Goal: Task Accomplishment & Management: Complete application form

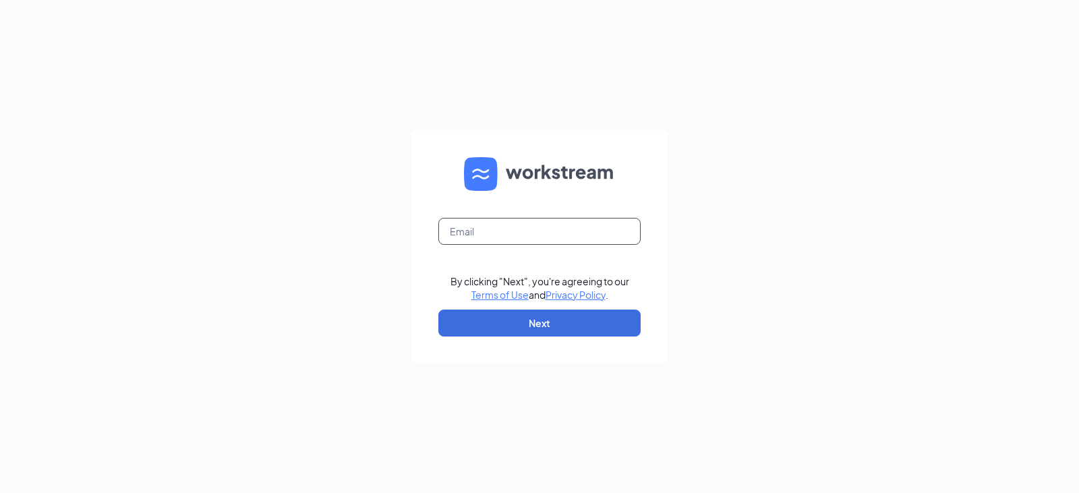
click at [493, 228] on input "text" at bounding box center [540, 231] width 202 height 27
type input "[EMAIL_ADDRESS][DOMAIN_NAME]"
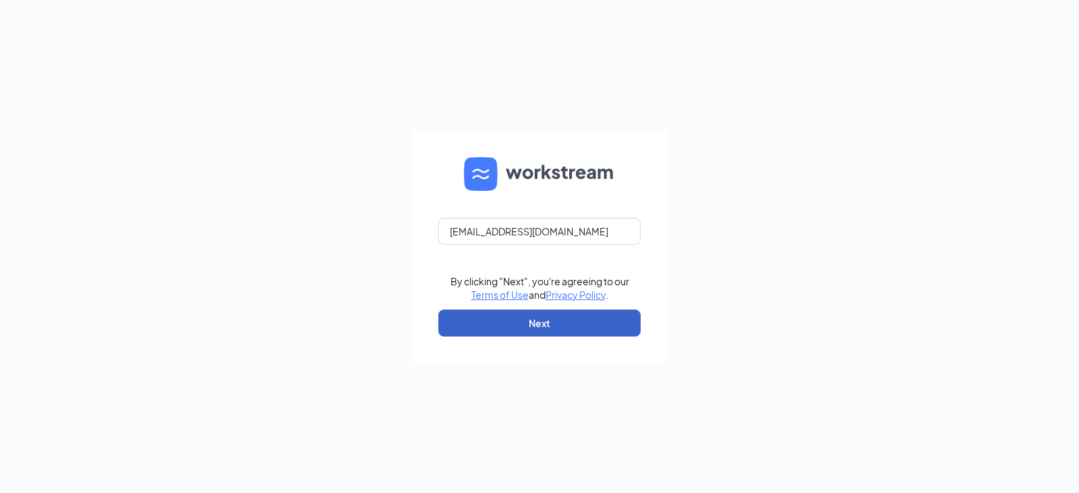
click at [575, 310] on button "Next" at bounding box center [540, 323] width 202 height 27
click at [575, 312] on button "button" at bounding box center [540, 323] width 202 height 27
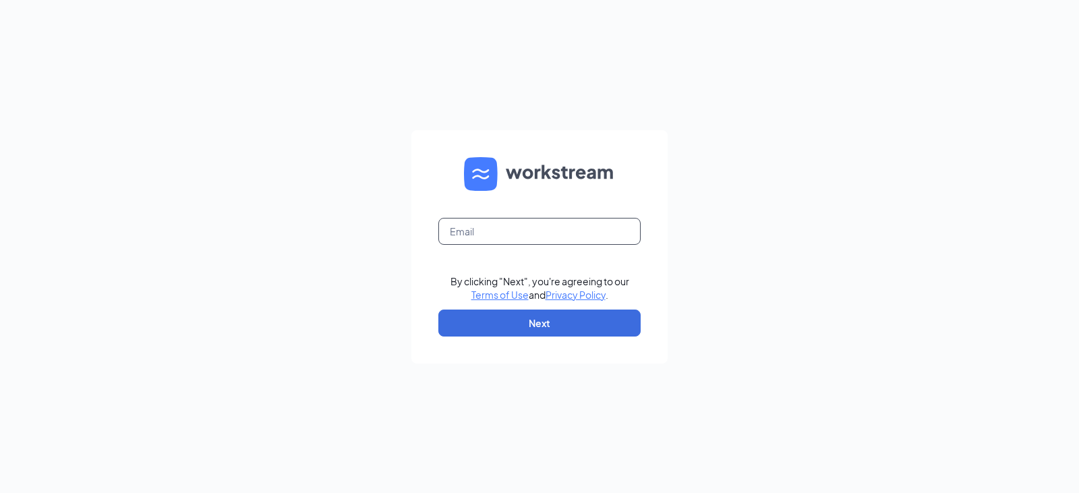
click at [530, 228] on input "text" at bounding box center [540, 231] width 202 height 27
type input "[EMAIL_ADDRESS][DOMAIN_NAME]"
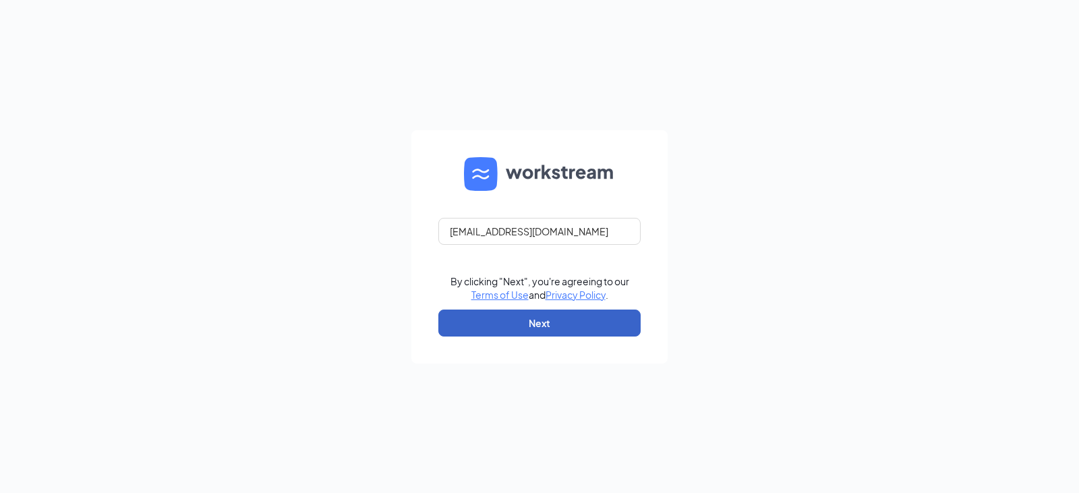
click at [531, 331] on button "Next" at bounding box center [540, 323] width 202 height 27
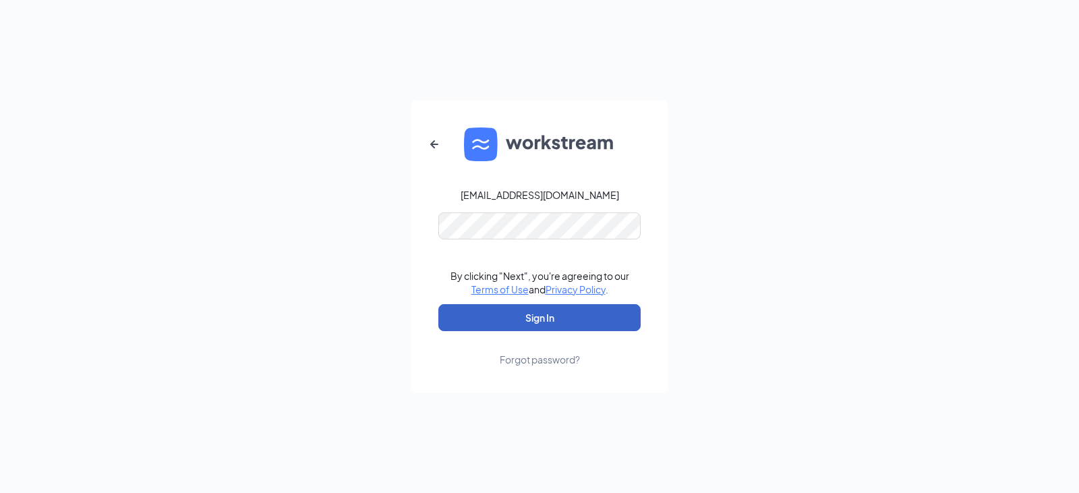
click at [542, 326] on button "Sign In" at bounding box center [540, 317] width 202 height 27
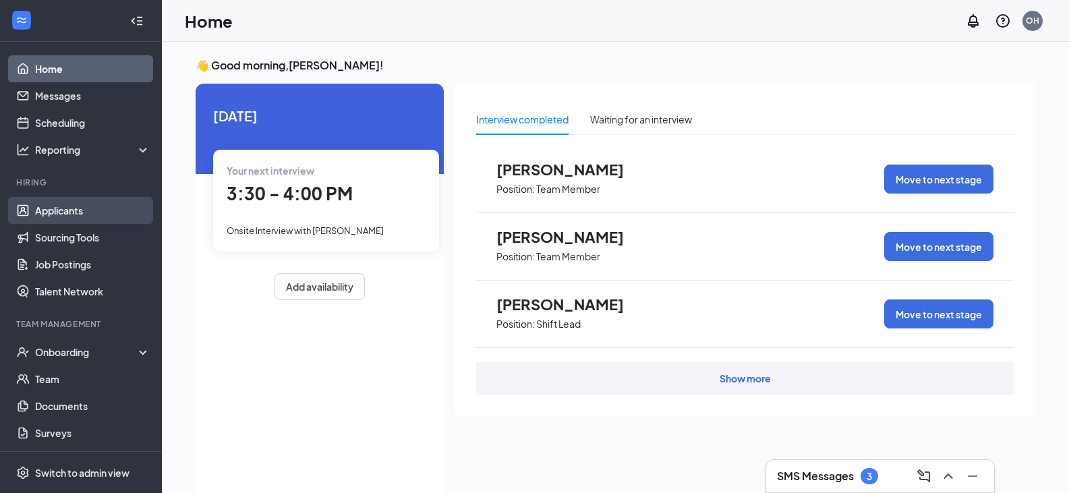
click at [59, 200] on link "Applicants" at bounding box center [92, 210] width 115 height 27
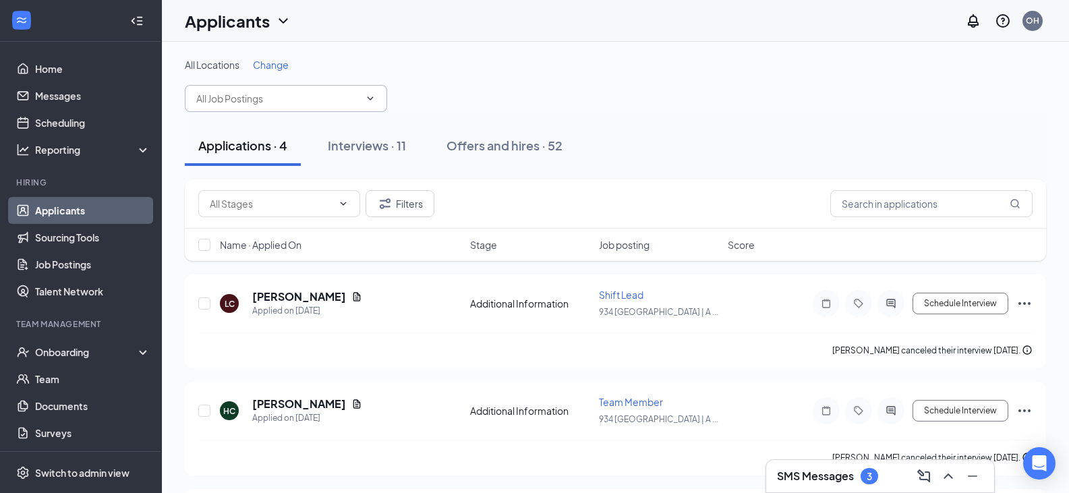
click at [298, 96] on input "text" at bounding box center [277, 98] width 163 height 15
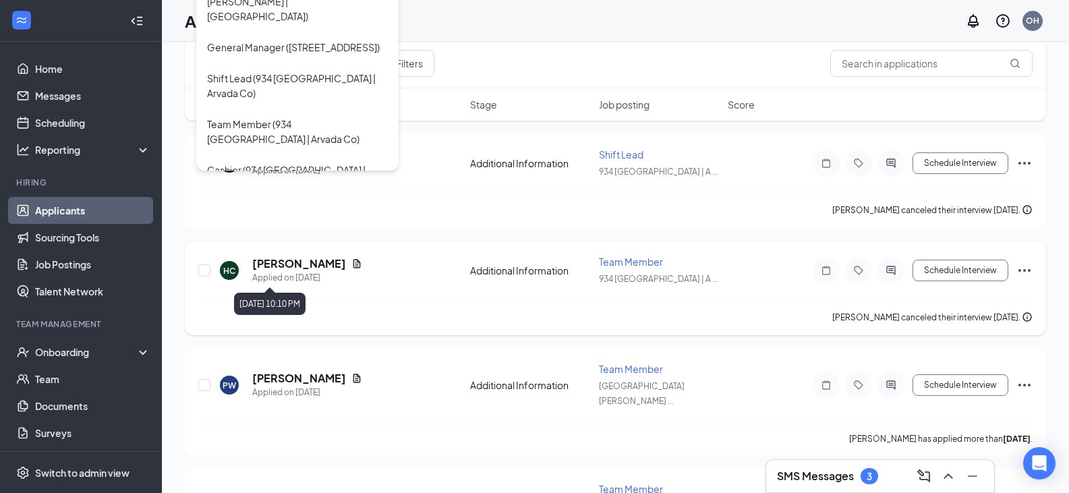
scroll to position [7, 0]
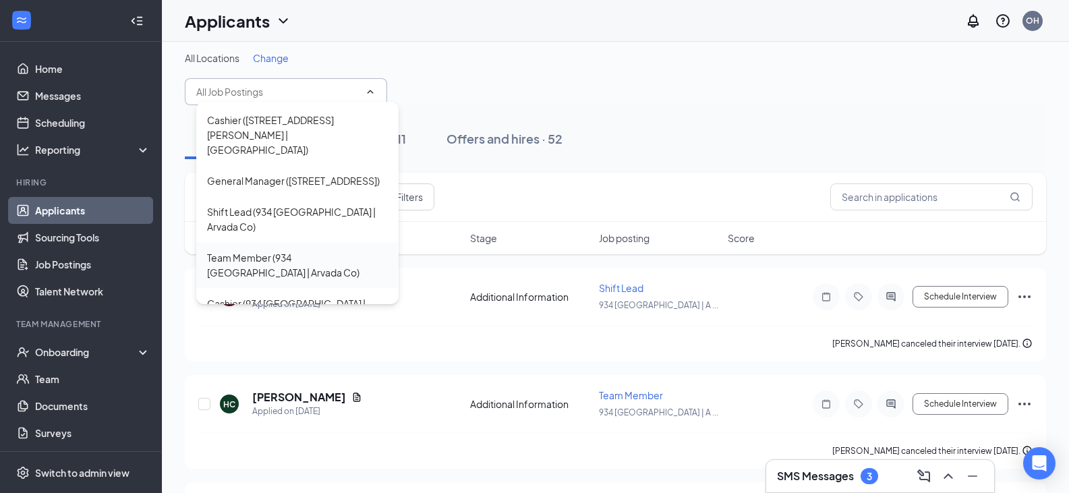
click at [316, 250] on div "Team Member (934 [GEOGRAPHIC_DATA] | Arvada Co)" at bounding box center [297, 265] width 181 height 30
type input "Team Member (934 [GEOGRAPHIC_DATA] | Arvada Co)"
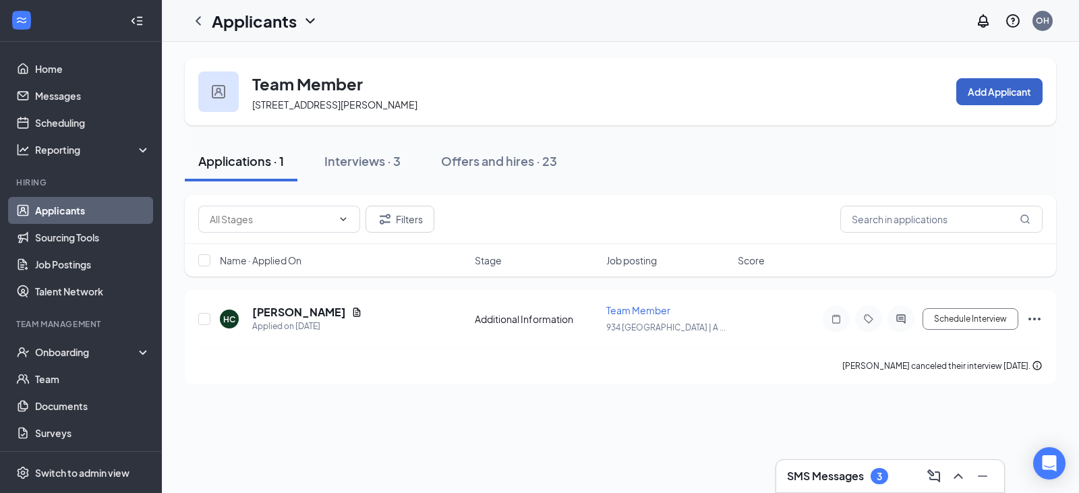
click at [971, 93] on button "Add Applicant" at bounding box center [1000, 91] width 86 height 27
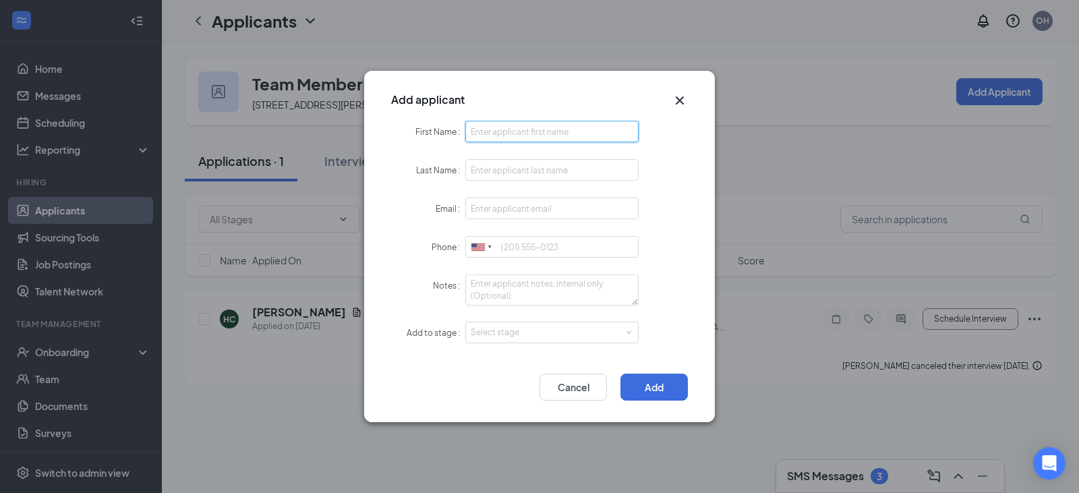
click at [546, 132] on input "First Name" at bounding box center [551, 132] width 173 height 22
paste input "Jayce York"
drag, startPoint x: 540, startPoint y: 134, endPoint x: 492, endPoint y: 134, distance: 47.2
click at [492, 134] on input "Jayce York" at bounding box center [551, 132] width 173 height 22
type input "Jayce"
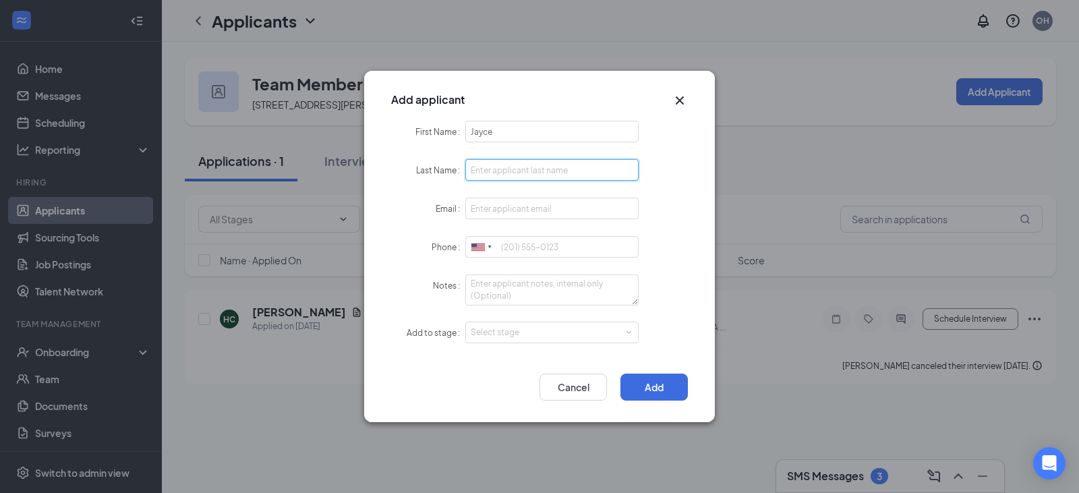
click at [501, 163] on input "Last Name" at bounding box center [551, 170] width 173 height 22
paste input "York"
type input "York"
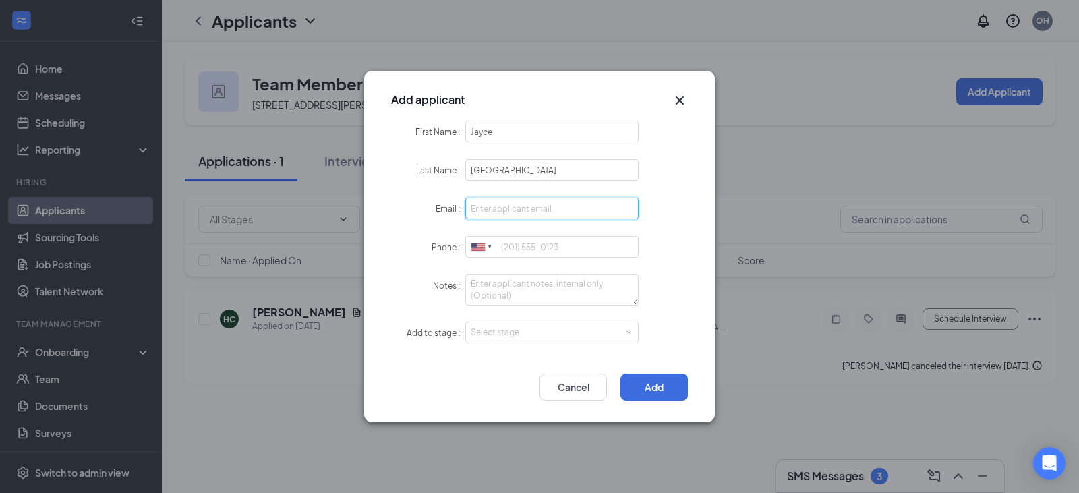
click at [532, 207] on input "Email" at bounding box center [551, 209] width 173 height 22
paste input "Kencrow1551@gmail.com"
type input "Kencrow1551@gmail.com"
click at [513, 256] on input "Phone" at bounding box center [551, 247] width 173 height 22
paste input "7202298566"
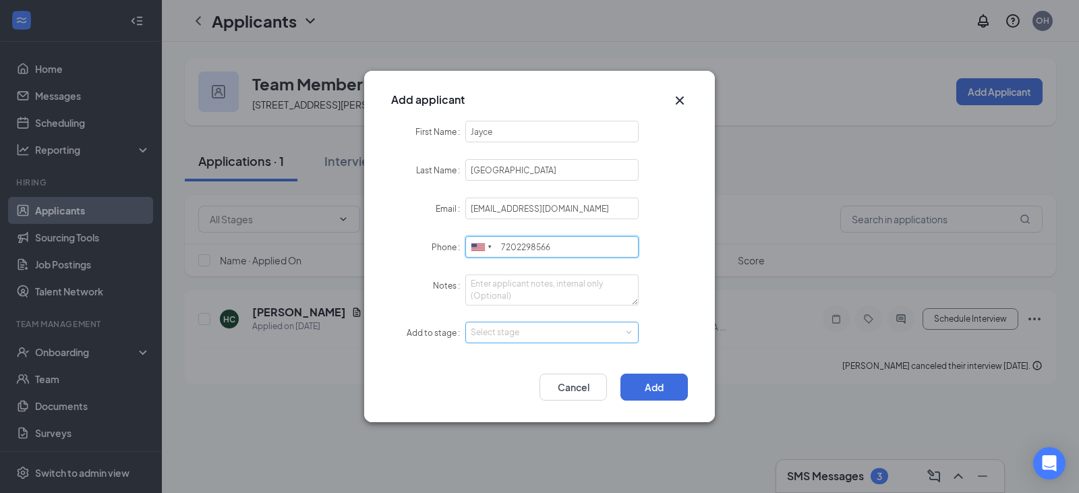
type input "7202298566"
click at [631, 333] on span at bounding box center [628, 333] width 6 height 6
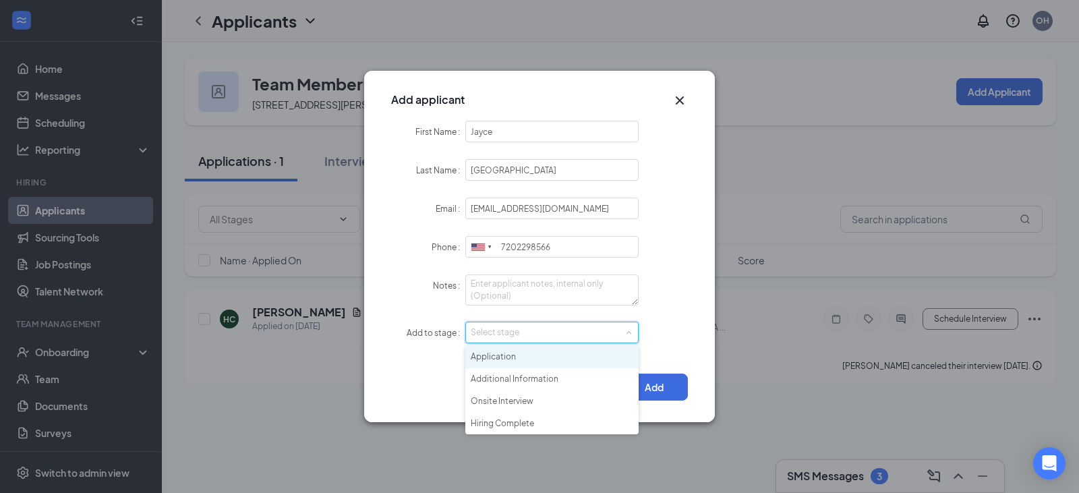
drag, startPoint x: 557, startPoint y: 422, endPoint x: 569, endPoint y: 359, distance: 63.8
click at [569, 359] on ul "Application Additional Information Onsite Interview Hiring Complete" at bounding box center [551, 390] width 173 height 88
click at [569, 359] on li "Application" at bounding box center [551, 357] width 173 height 22
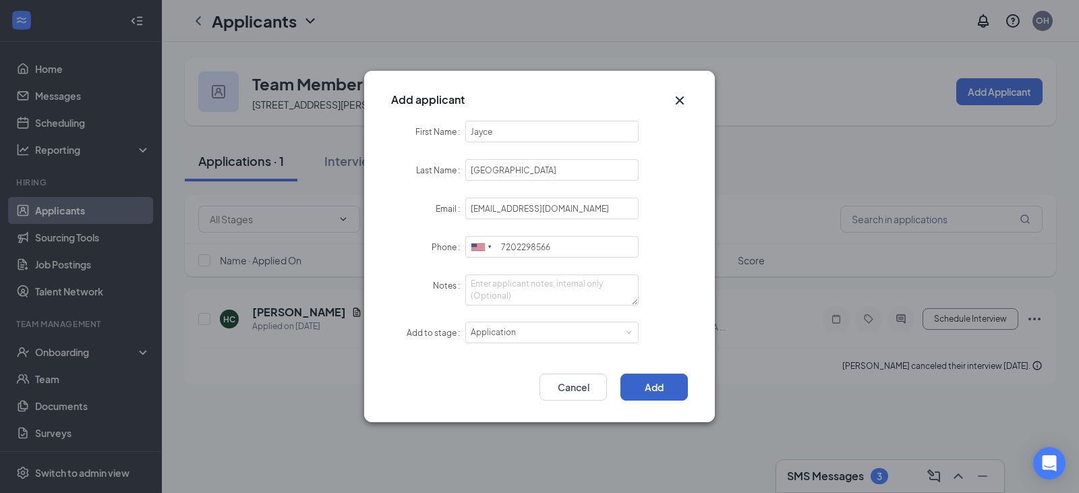
click at [663, 397] on button "Add" at bounding box center [654, 387] width 67 height 27
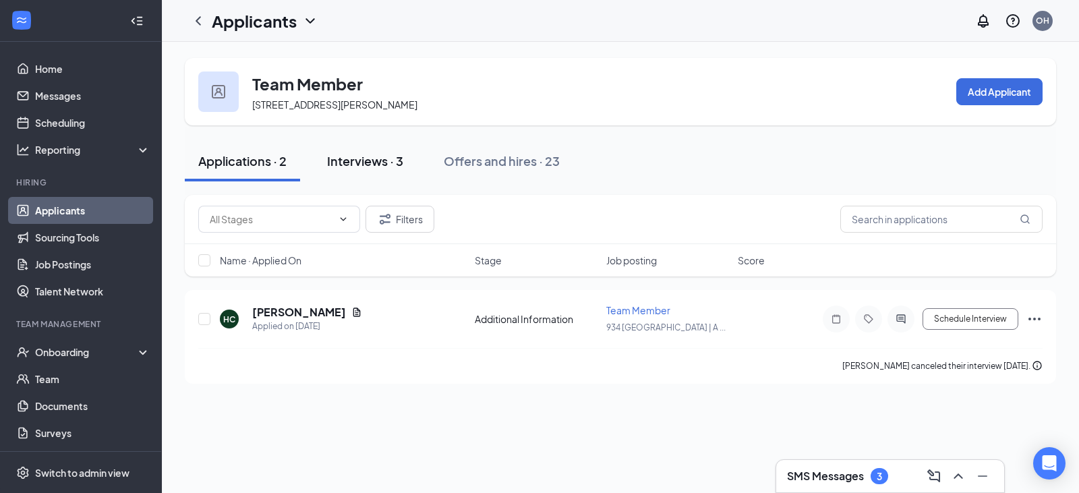
click at [354, 161] on div "Interviews · 3" at bounding box center [365, 160] width 76 height 17
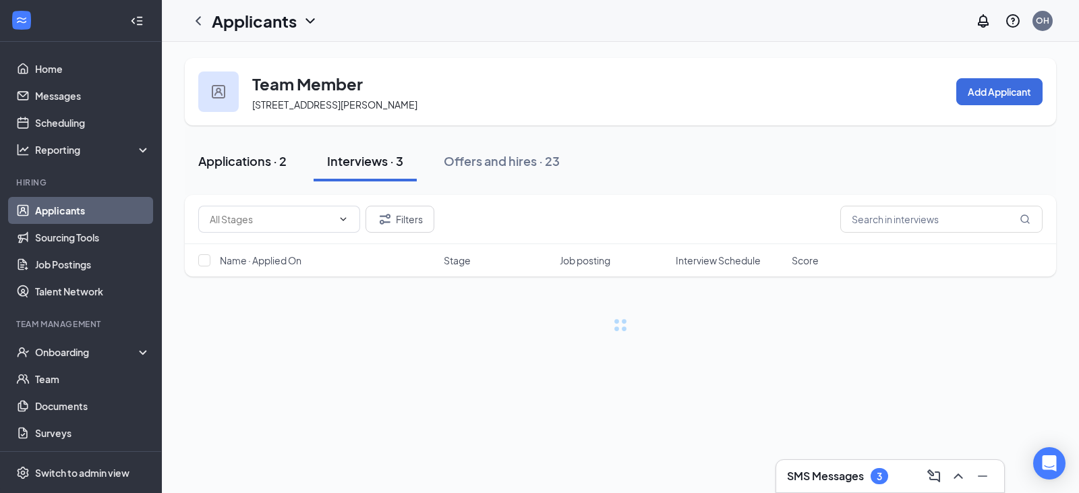
click at [243, 166] on div "Applications · 2" at bounding box center [242, 160] width 88 height 17
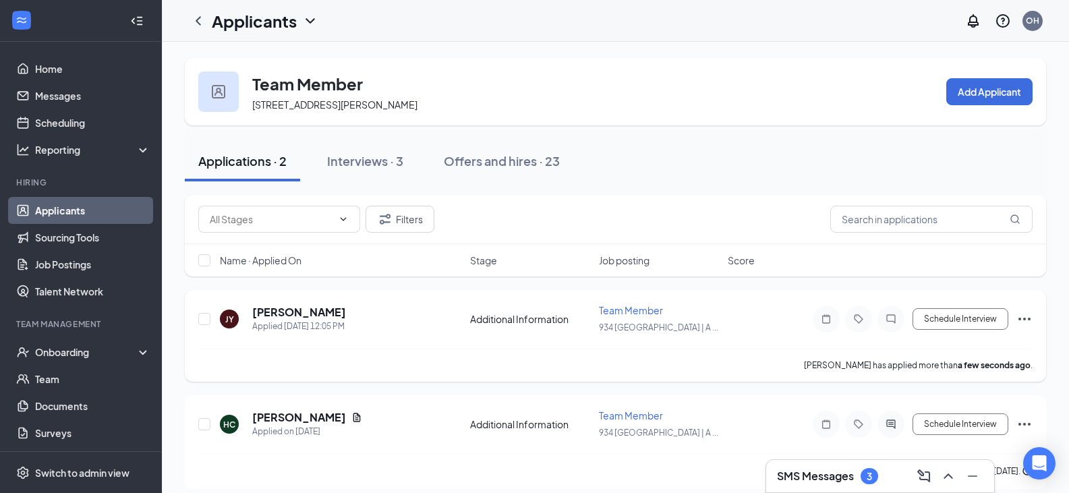
click at [1021, 316] on icon "Ellipses" at bounding box center [1025, 319] width 16 height 16
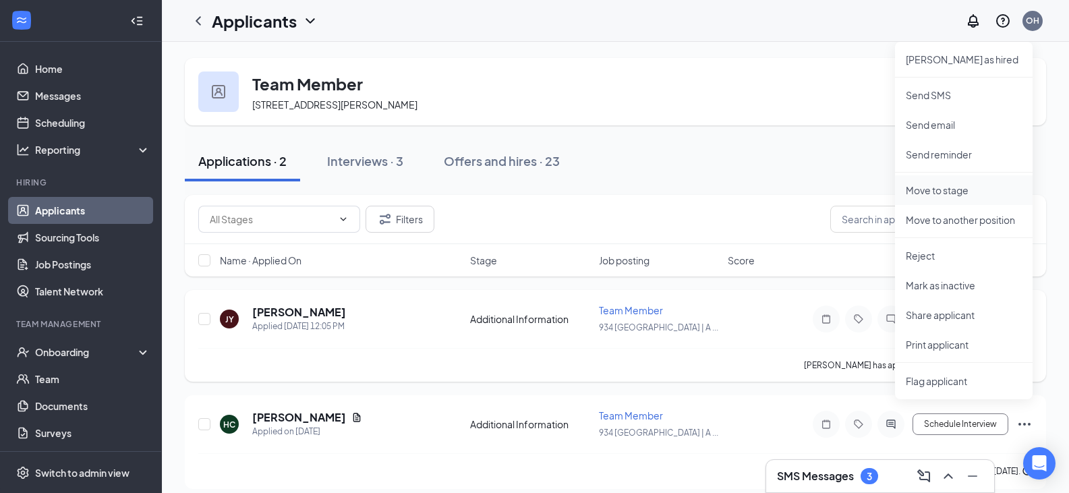
click at [983, 194] on p "Move to stage" at bounding box center [964, 190] width 116 height 13
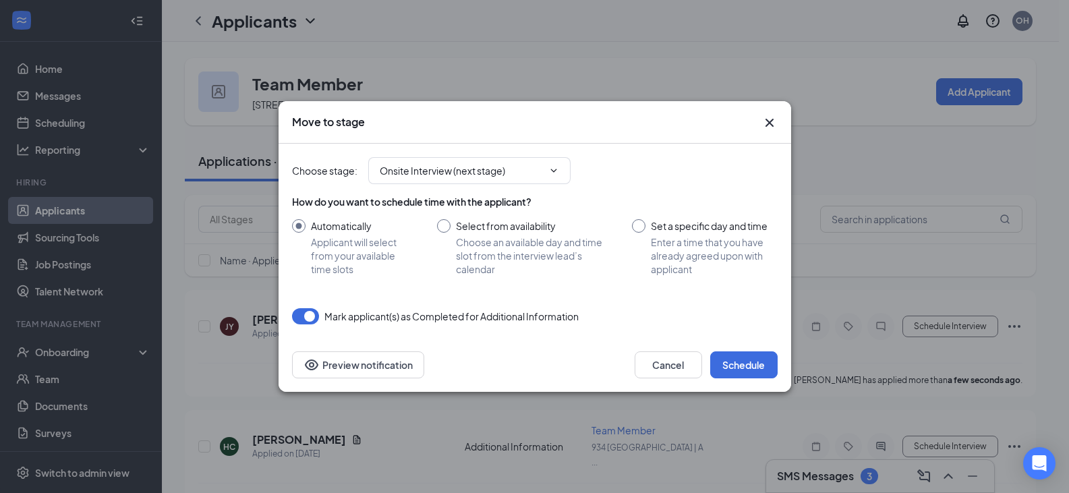
click at [511, 157] on div "Choose stage : Onsite Interview (next stage)" at bounding box center [535, 171] width 486 height 54
click at [514, 171] on input "Onsite Interview (next stage)" at bounding box center [461, 170] width 163 height 15
click at [650, 158] on div "Choose stage : Onsite Interview (next stage) Application Additional Information…" at bounding box center [535, 170] width 486 height 27
click at [536, 183] on span "Onsite Interview (next stage) Application Additional Information (current stage…" at bounding box center [469, 170] width 202 height 27
click at [536, 177] on input "Onsite Interview (next stage)" at bounding box center [461, 170] width 163 height 15
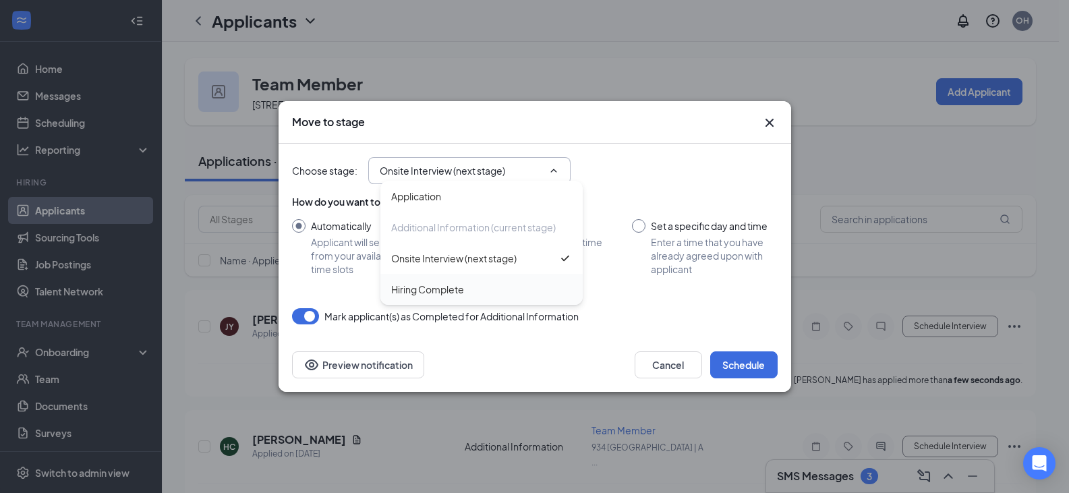
click at [500, 283] on div "Hiring Complete" at bounding box center [481, 289] width 181 height 15
type input "Hiring Complete"
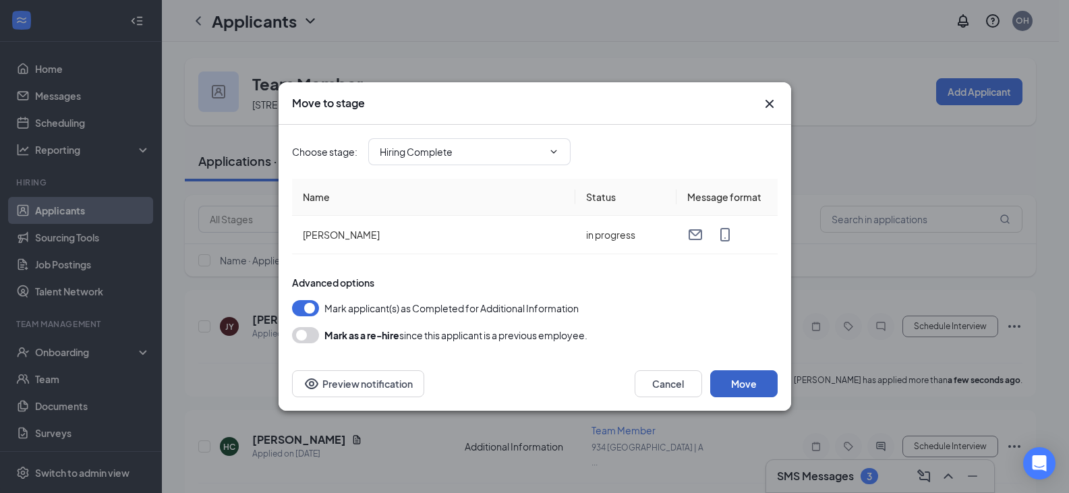
click at [749, 380] on button "Move" at bounding box center [743, 383] width 67 height 27
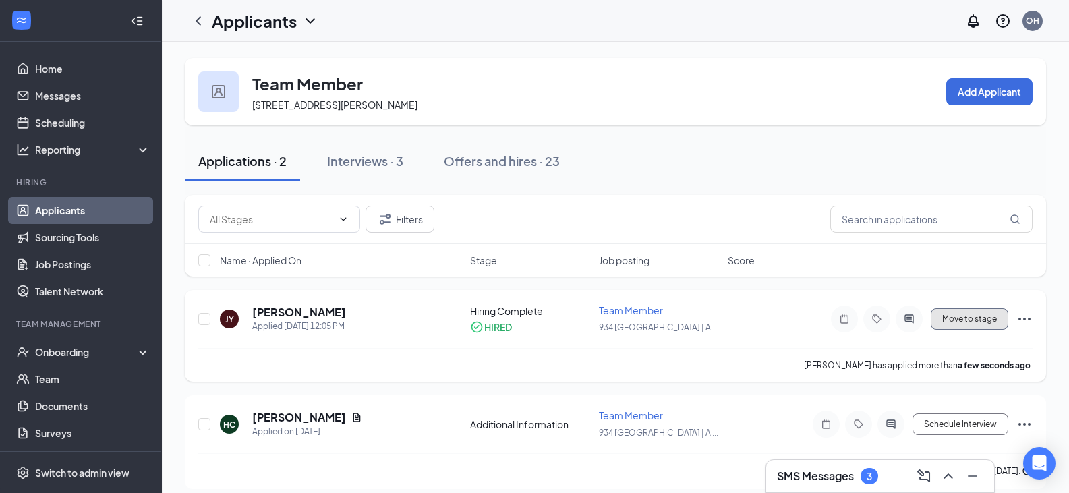
click at [994, 318] on button "Move to stage" at bounding box center [970, 319] width 78 height 22
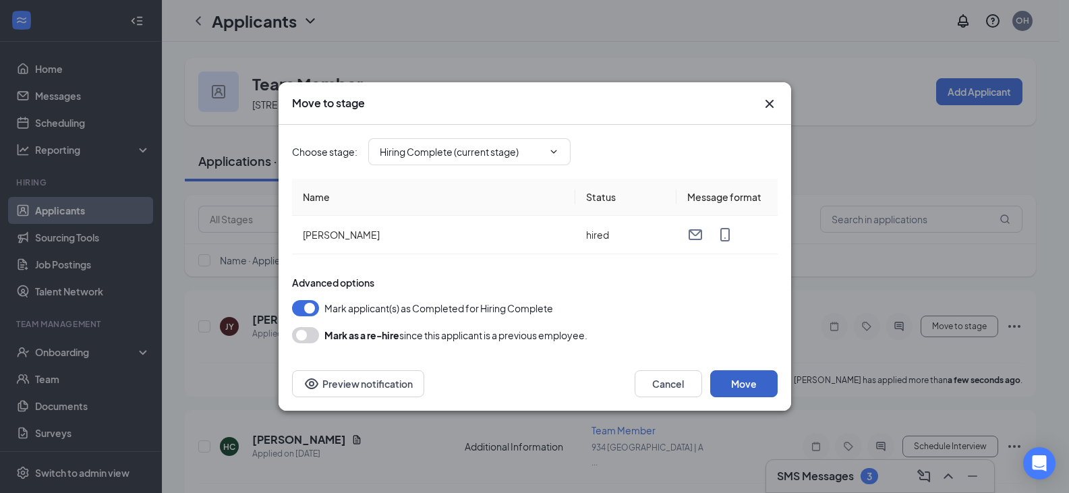
click at [748, 381] on button "Move" at bounding box center [743, 383] width 67 height 27
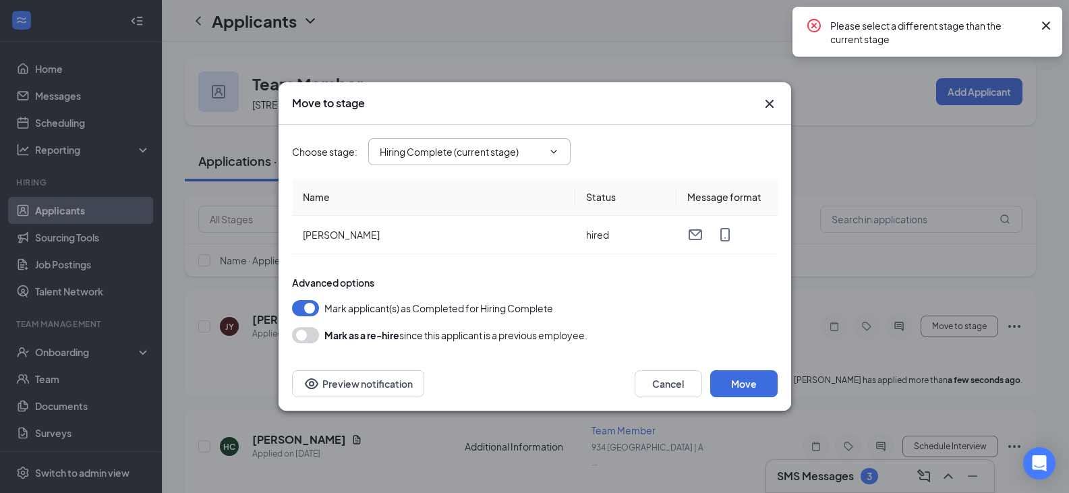
click at [524, 147] on input "Hiring Complete (current stage)" at bounding box center [461, 151] width 163 height 15
click at [488, 240] on div "Onsite Interview" at bounding box center [481, 239] width 181 height 15
type input "Onsite Interview"
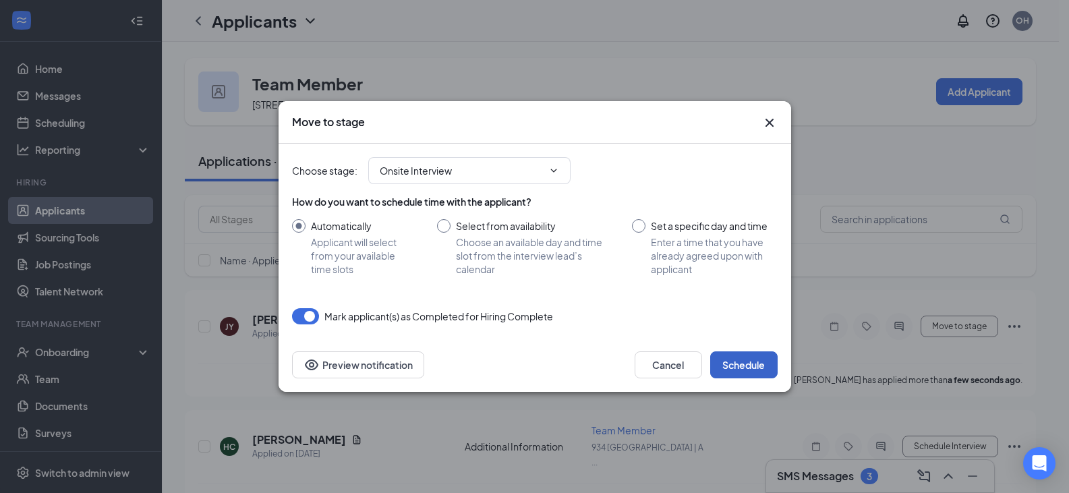
click at [768, 364] on button "Schedule" at bounding box center [743, 364] width 67 height 27
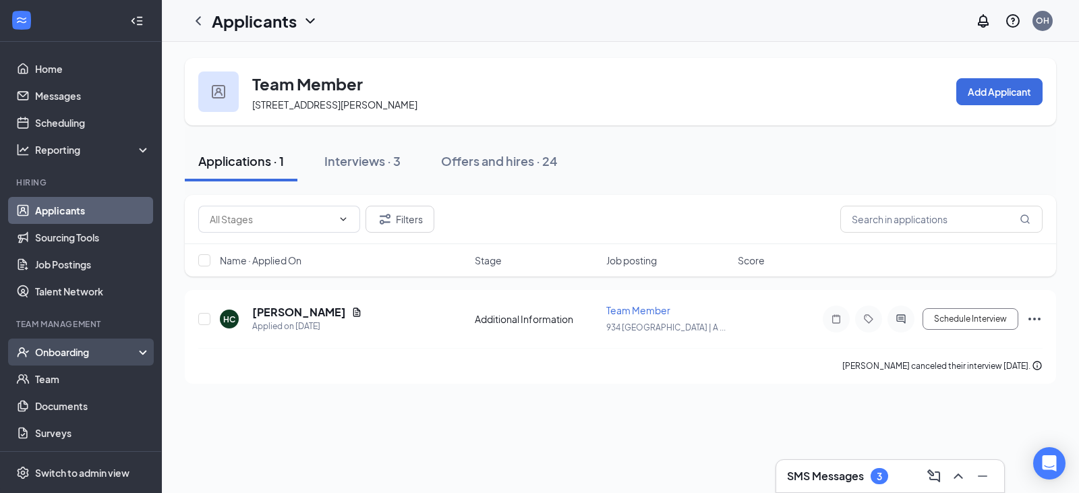
click at [47, 362] on div "Onboarding" at bounding box center [81, 352] width 162 height 27
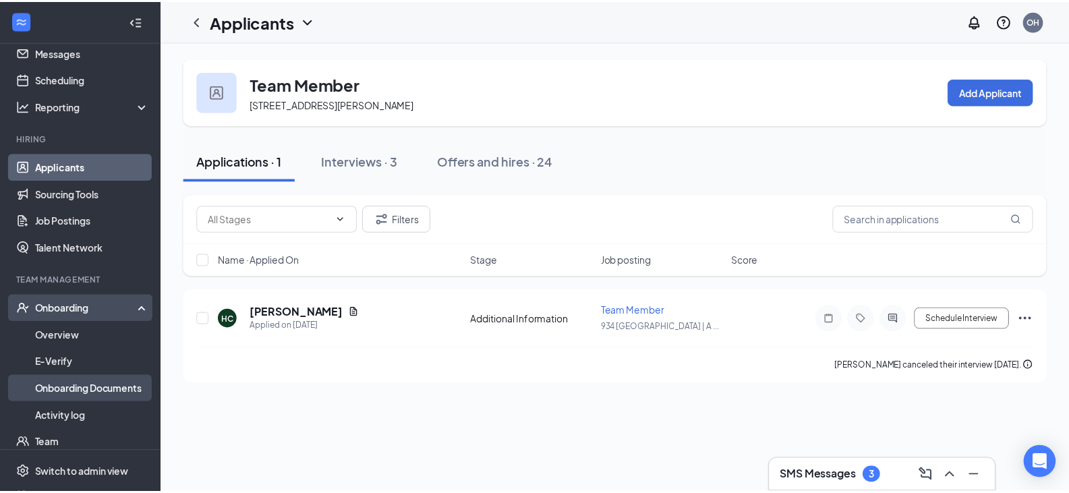
scroll to position [67, 0]
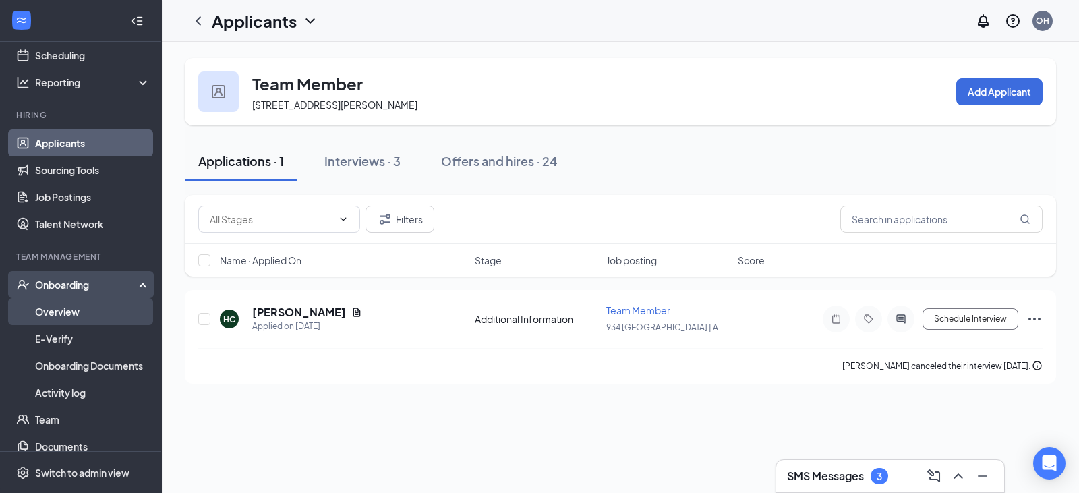
click at [98, 307] on link "Overview" at bounding box center [92, 311] width 115 height 27
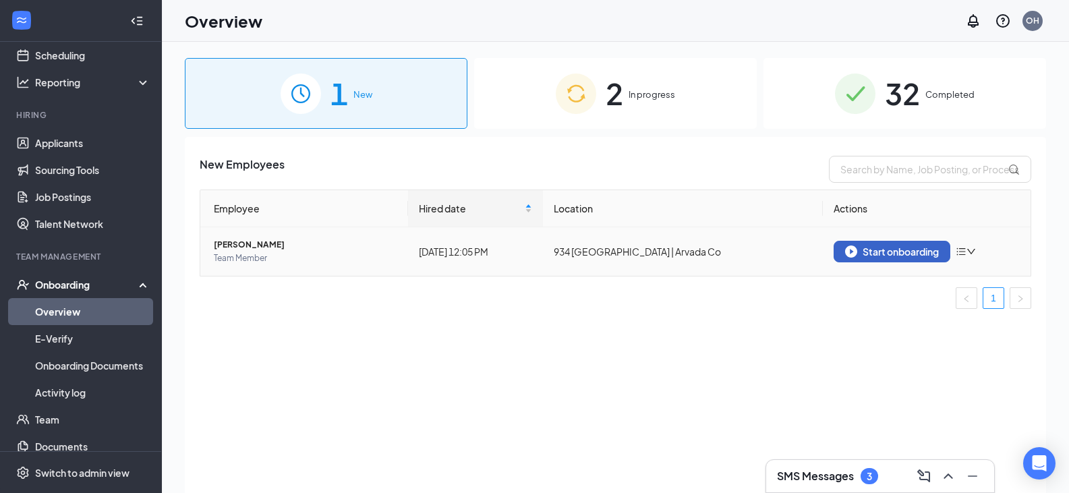
click at [903, 247] on div "Start onboarding" at bounding box center [892, 252] width 94 height 12
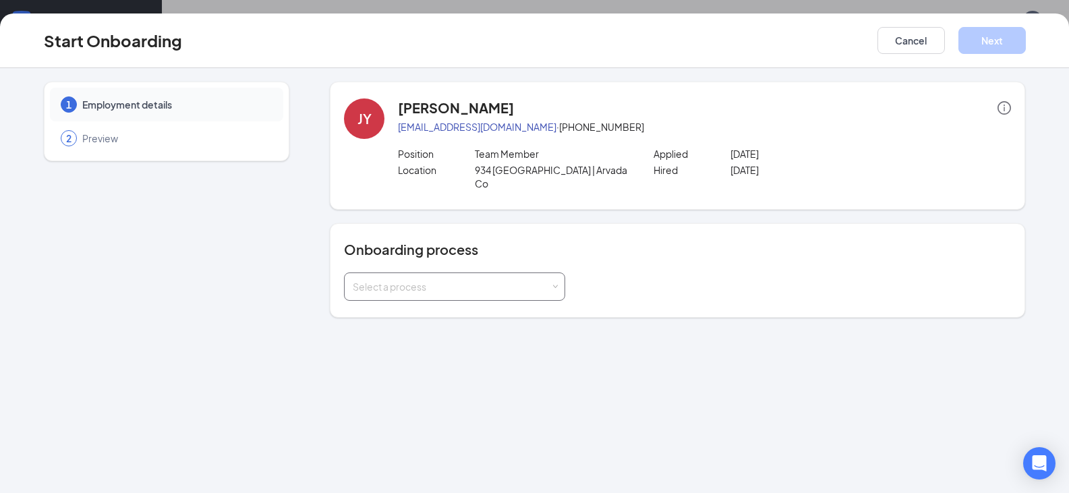
click at [481, 280] on div "Select a process" at bounding box center [452, 286] width 198 height 13
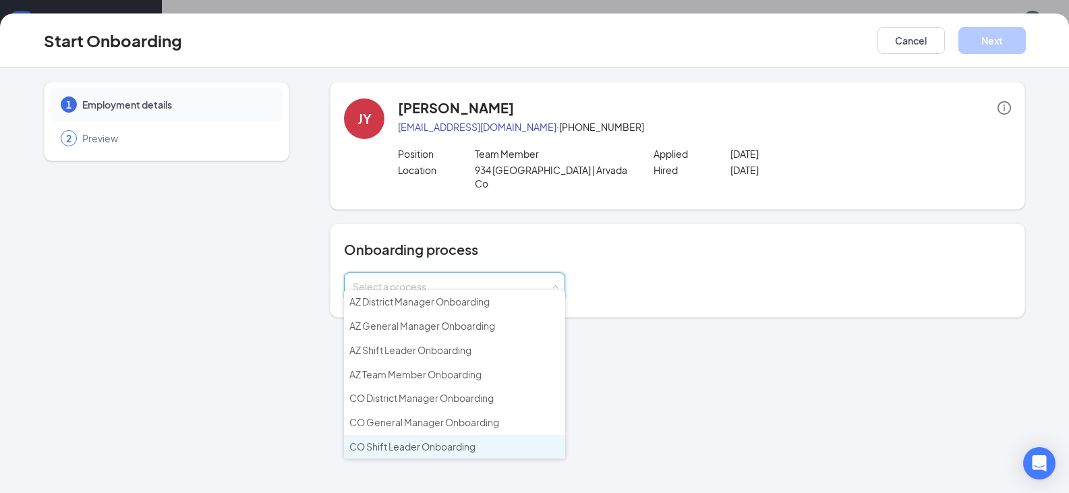
scroll to position [25, 0]
click at [471, 444] on span "CO Team Member Onboarding" at bounding box center [417, 446] width 136 height 12
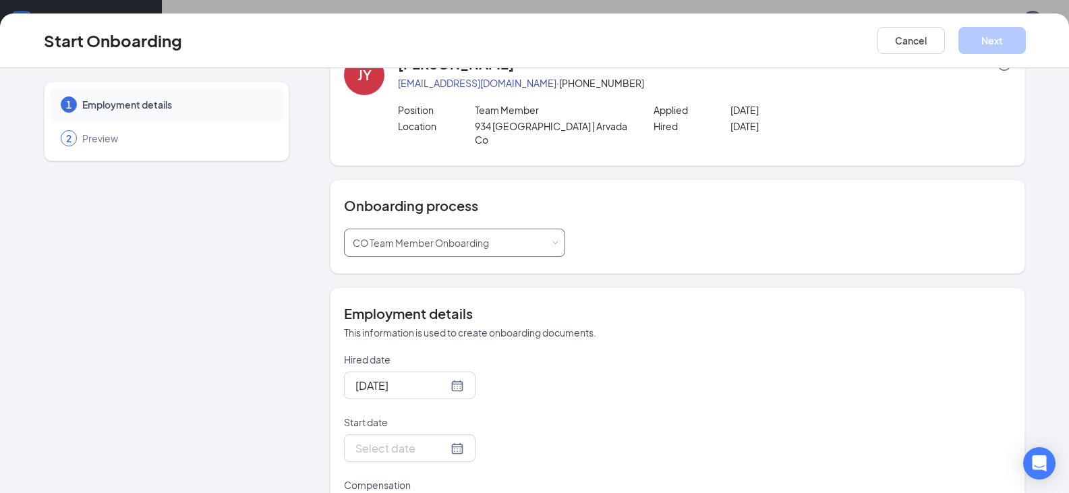
scroll to position [67, 0]
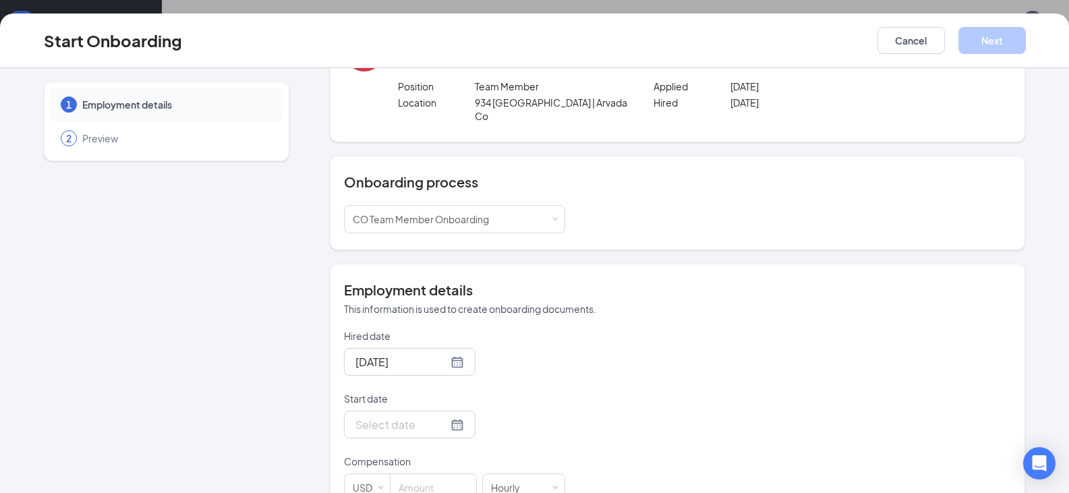
click at [425, 397] on div "Start date" at bounding box center [454, 401] width 221 height 19
click at [424, 411] on div at bounding box center [410, 425] width 132 height 28
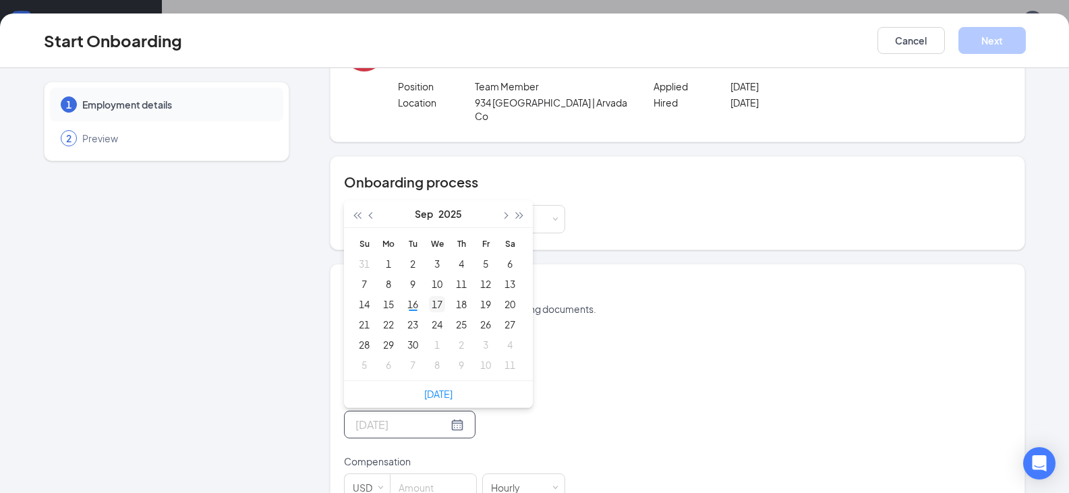
type input "Sep 17, 2025"
click at [438, 296] on div "17" at bounding box center [437, 304] width 16 height 16
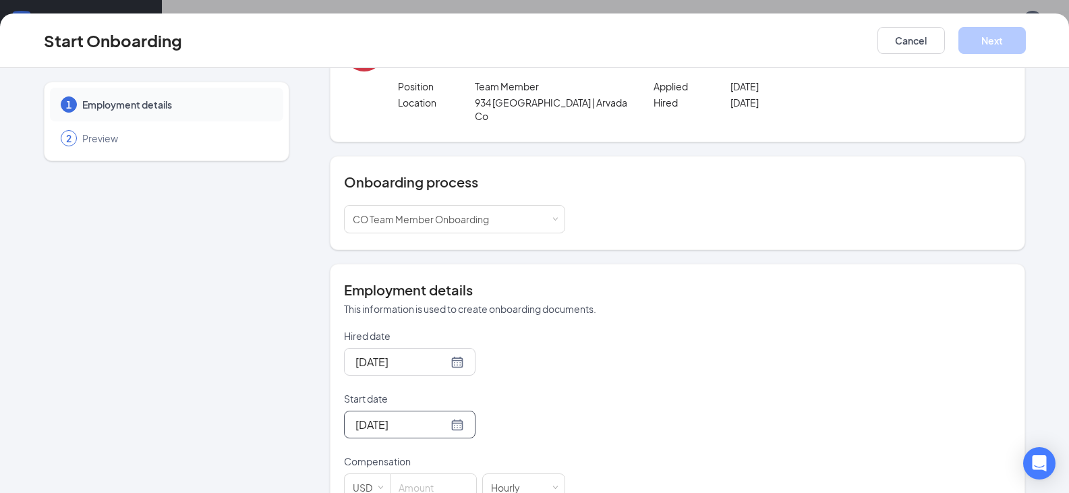
scroll to position [270, 0]
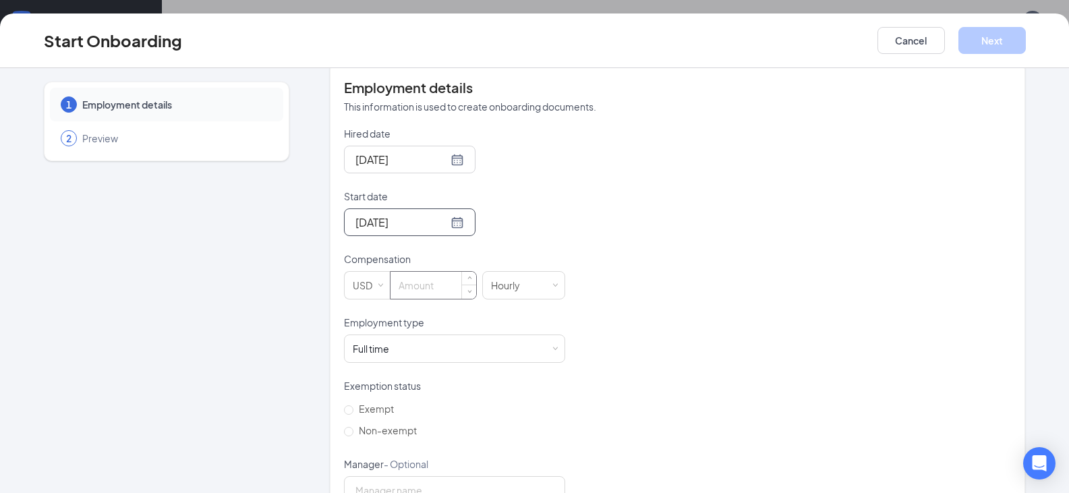
click at [449, 283] on input at bounding box center [434, 285] width 86 height 27
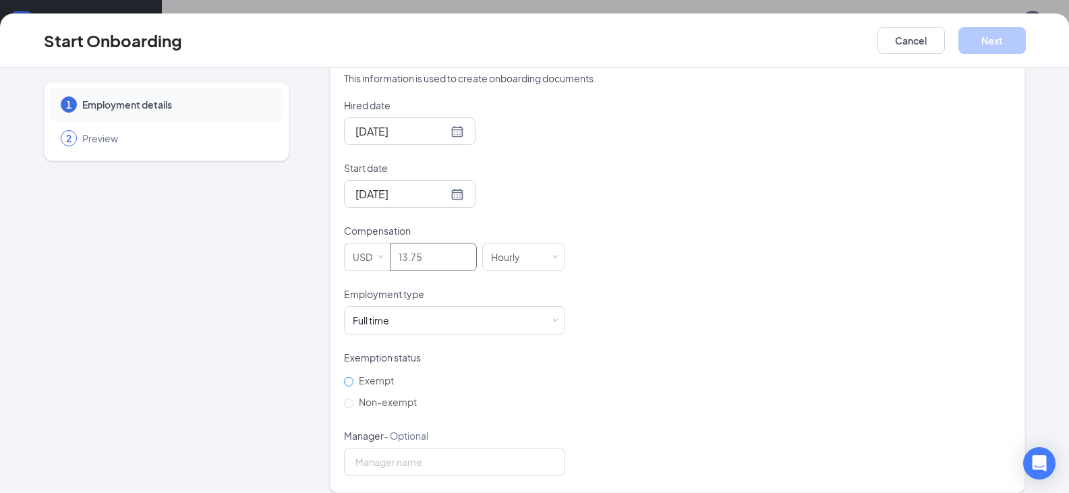
type input "13.75"
click at [374, 374] on span "Exempt" at bounding box center [377, 380] width 46 height 12
click at [354, 377] on input "Exempt" at bounding box center [348, 381] width 9 height 9
radio input "true"
click at [409, 396] on span "Non-exempt" at bounding box center [388, 402] width 69 height 12
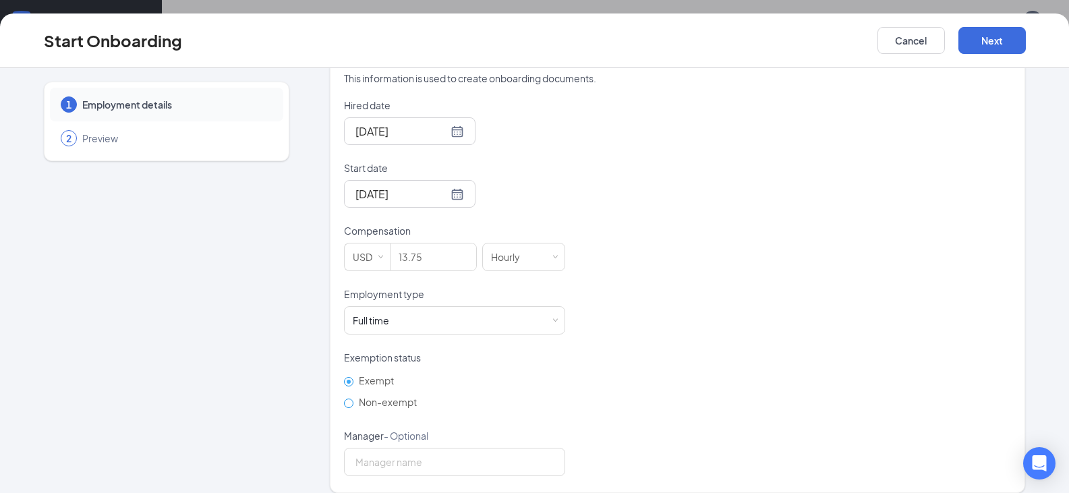
click at [354, 399] on input "Non-exempt" at bounding box center [348, 403] width 9 height 9
radio input "true"
radio input "false"
click at [418, 455] on input "Manager - Optional" at bounding box center [454, 462] width 221 height 28
type input "Omar"
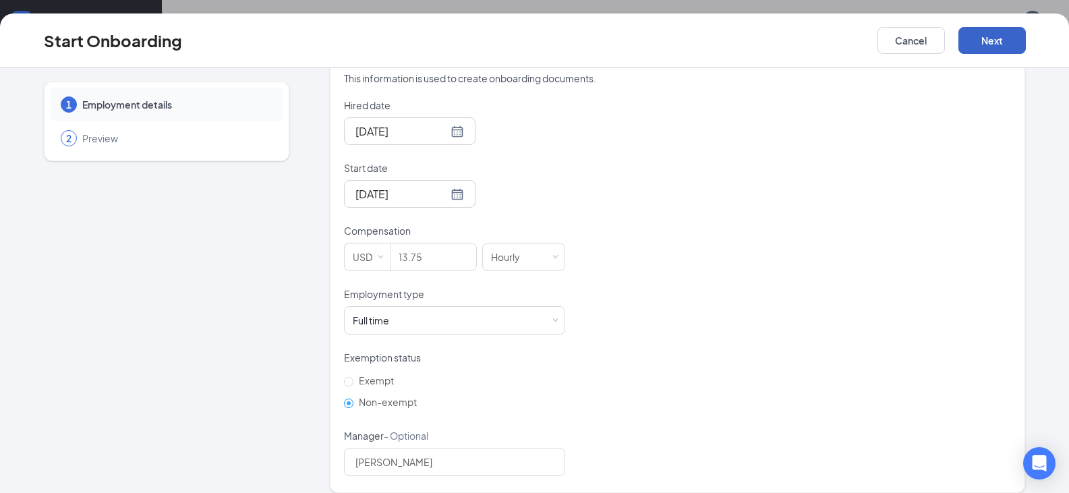
click at [985, 47] on button "Next" at bounding box center [992, 40] width 67 height 27
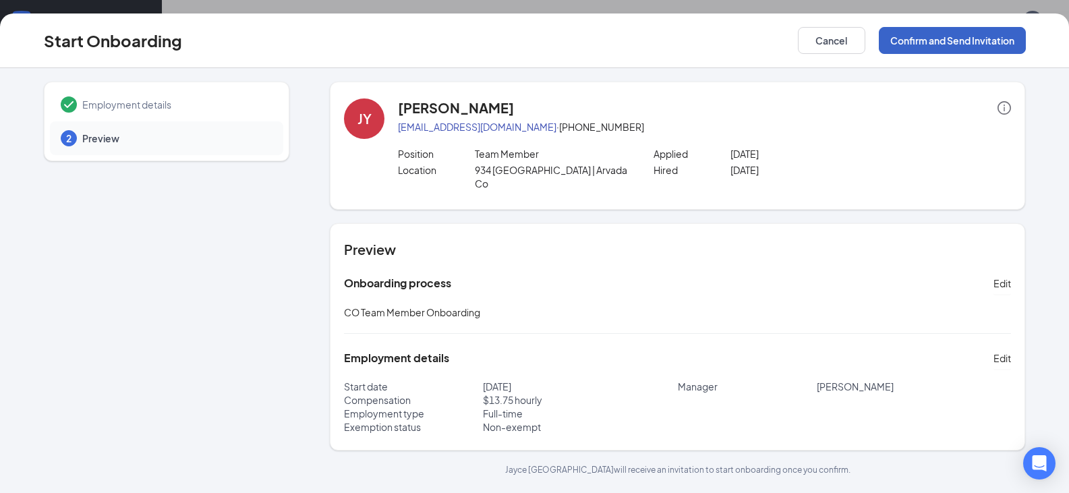
click at [957, 36] on button "Confirm and Send Invitation" at bounding box center [952, 40] width 147 height 27
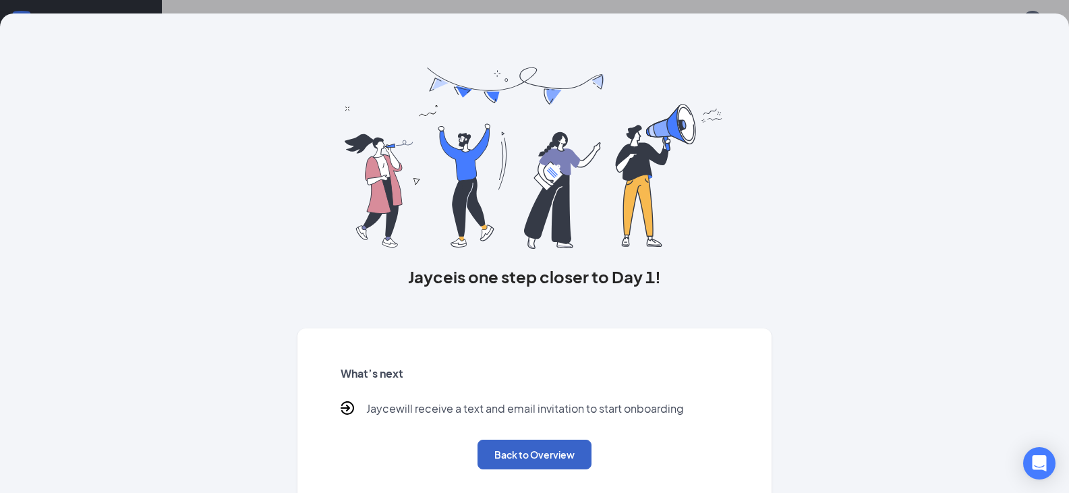
click at [517, 456] on button "Back to Overview" at bounding box center [535, 455] width 114 height 30
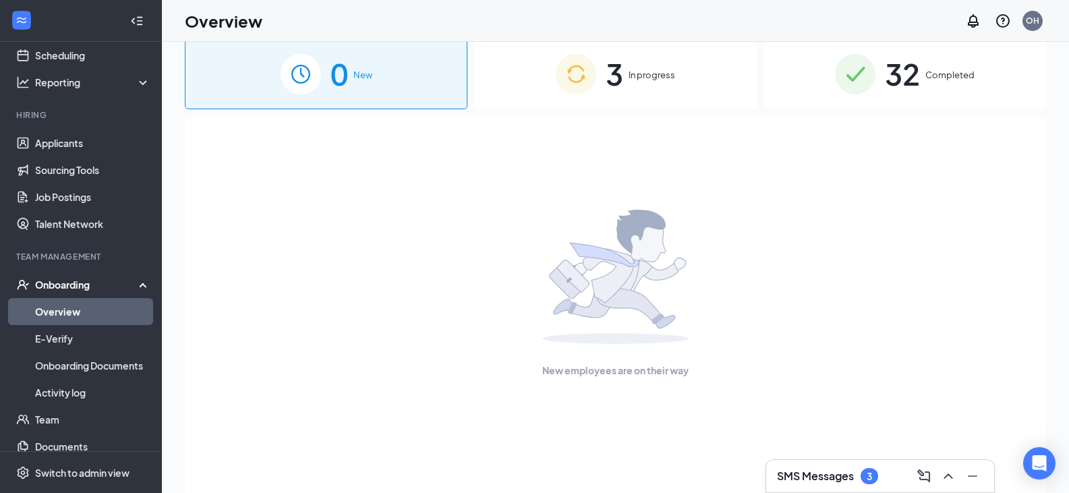
scroll to position [0, 0]
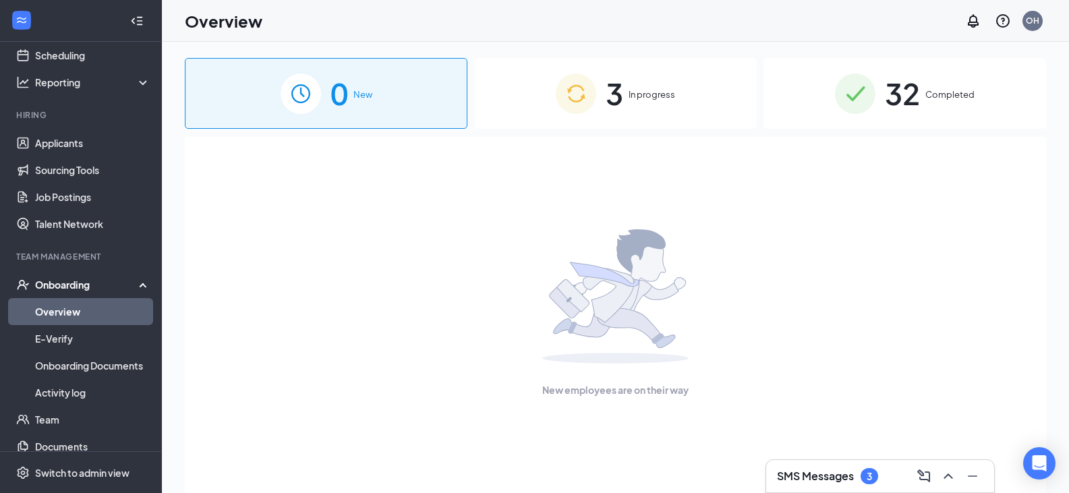
click at [567, 100] on img at bounding box center [576, 94] width 40 height 40
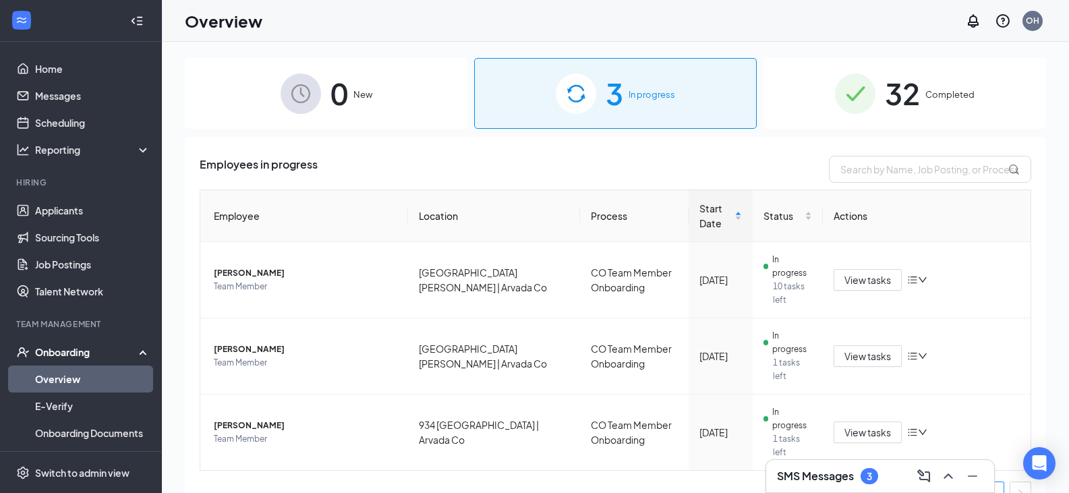
click at [946, 84] on div "32 Completed" at bounding box center [905, 93] width 283 height 71
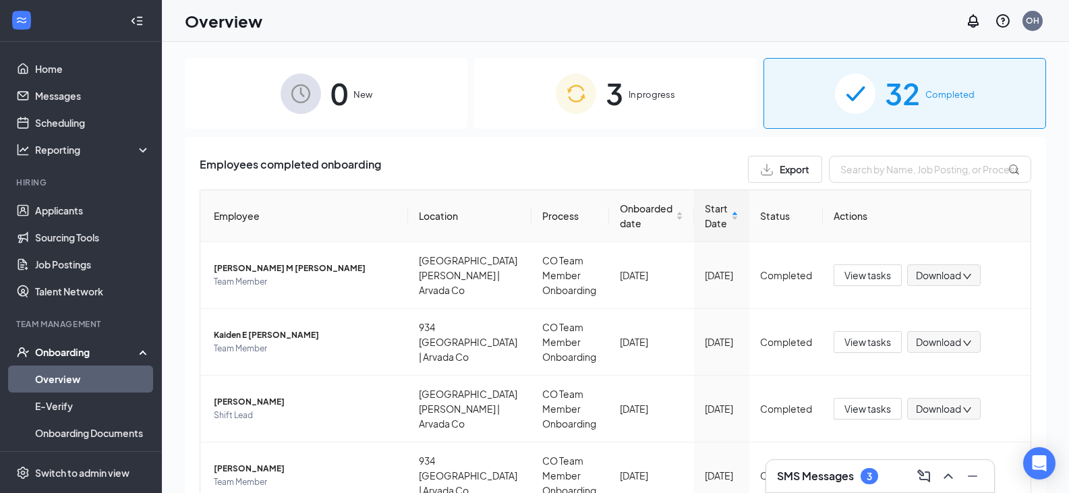
click at [410, 90] on div "0 New" at bounding box center [326, 93] width 283 height 71
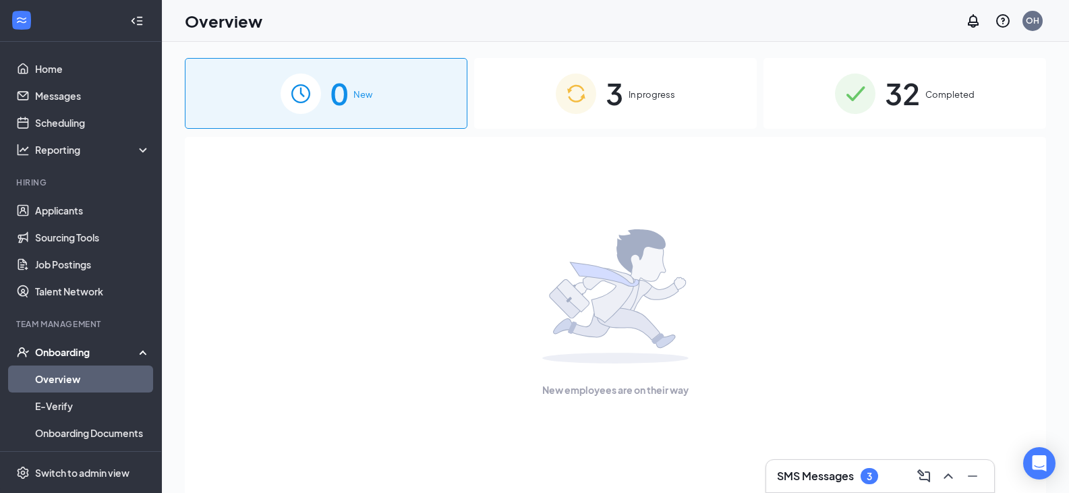
click at [622, 121] on div "3 In progress" at bounding box center [615, 93] width 283 height 71
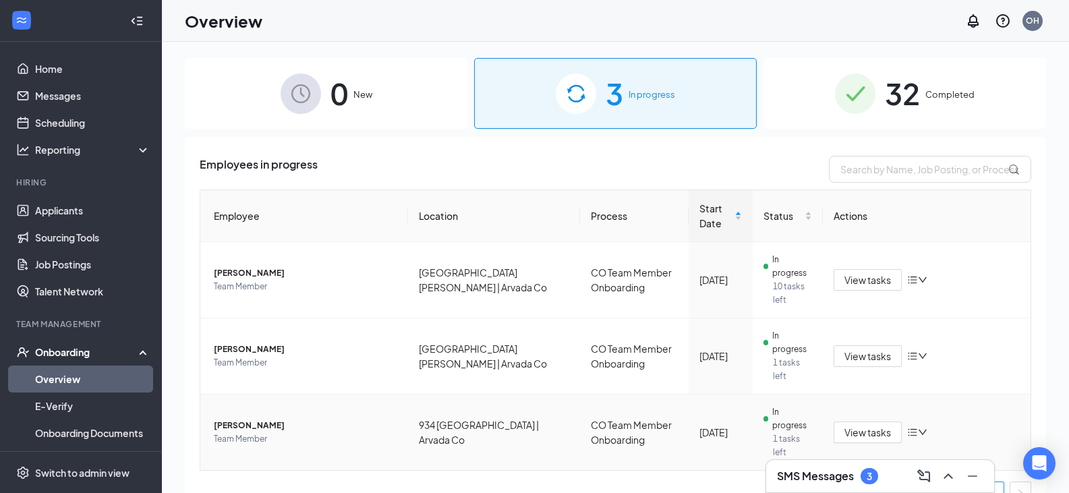
drag, startPoint x: 930, startPoint y: 378, endPoint x: 914, endPoint y: 388, distance: 18.7
click at [930, 422] on div "View tasks" at bounding box center [927, 433] width 186 height 22
click at [894, 422] on button "View tasks" at bounding box center [868, 433] width 68 height 22
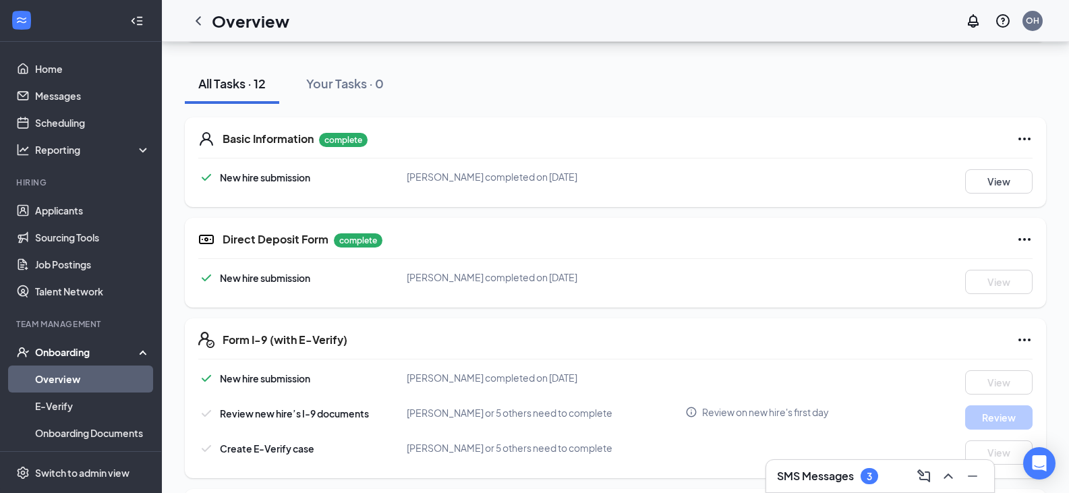
scroll to position [135, 0]
